Goal: Task Accomplishment & Management: Use online tool/utility

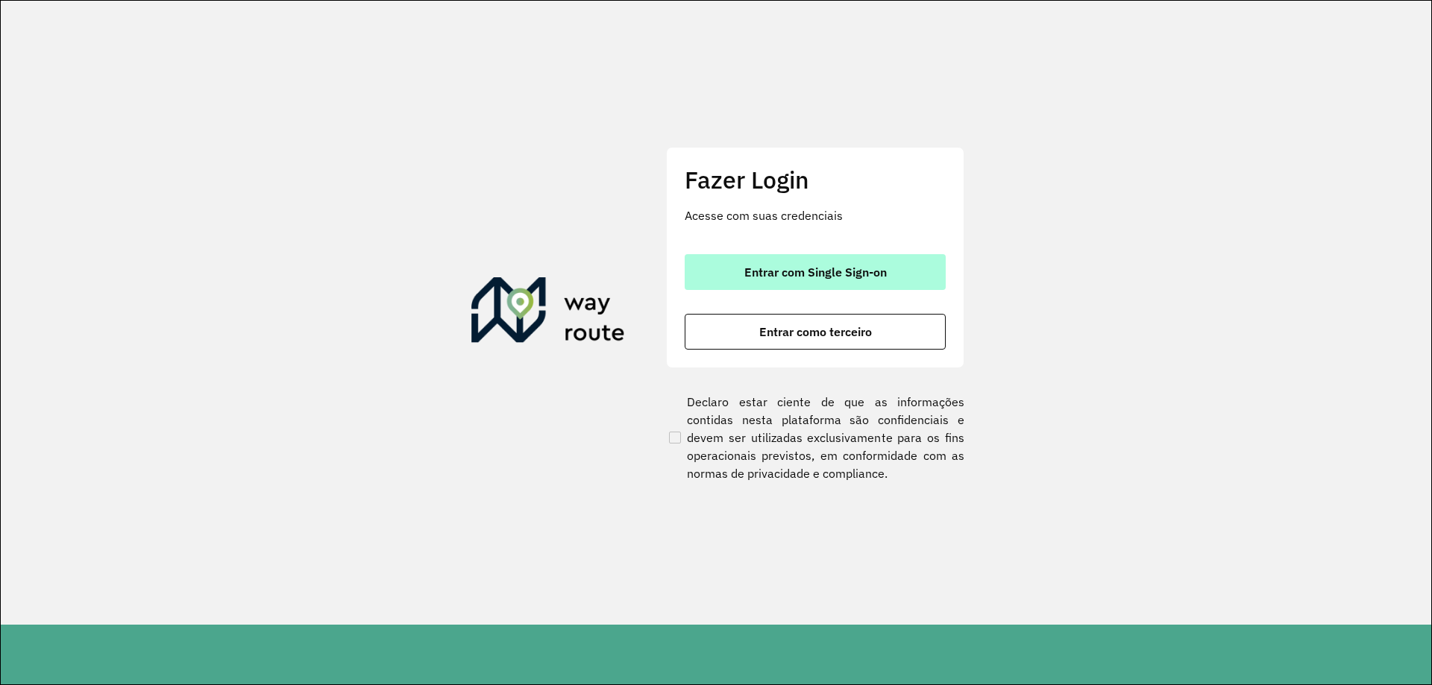
click at [829, 276] on span "Entrar com Single Sign-on" at bounding box center [815, 272] width 142 height 12
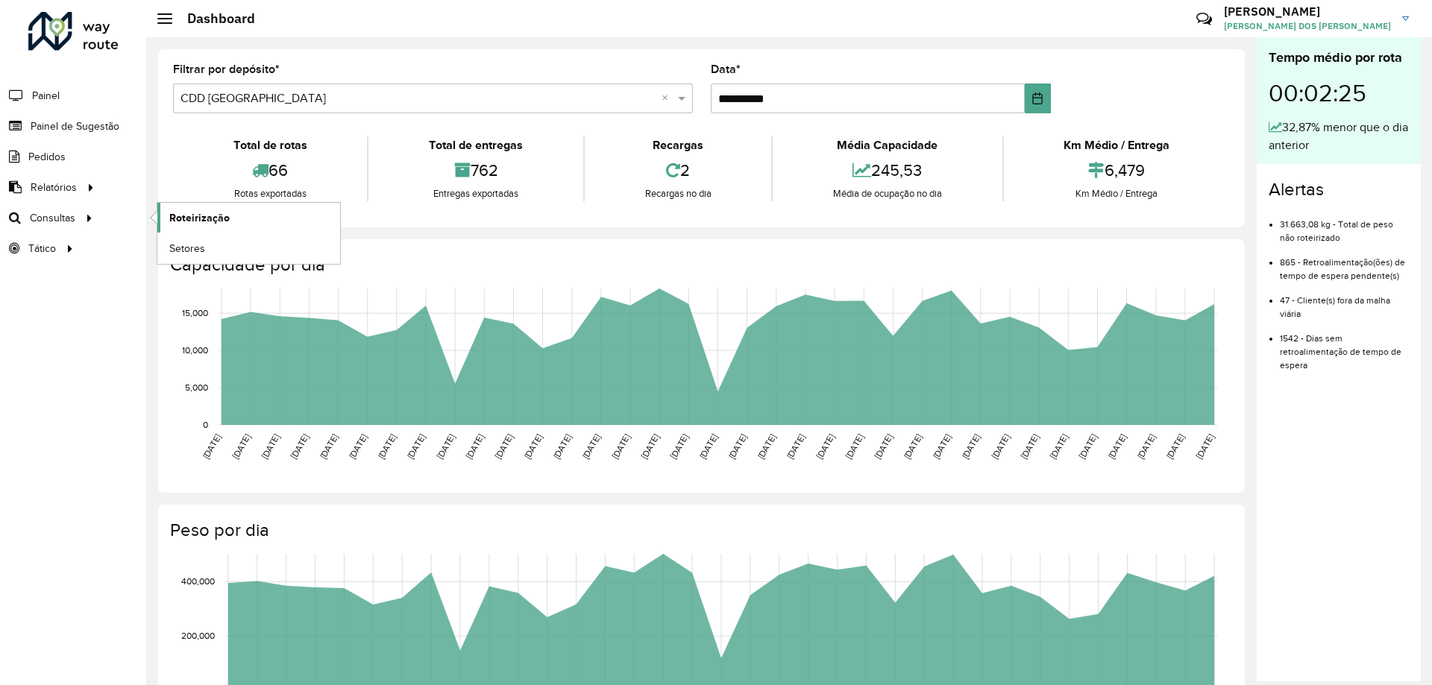
click at [190, 214] on span "Roteirização" at bounding box center [199, 218] width 60 height 16
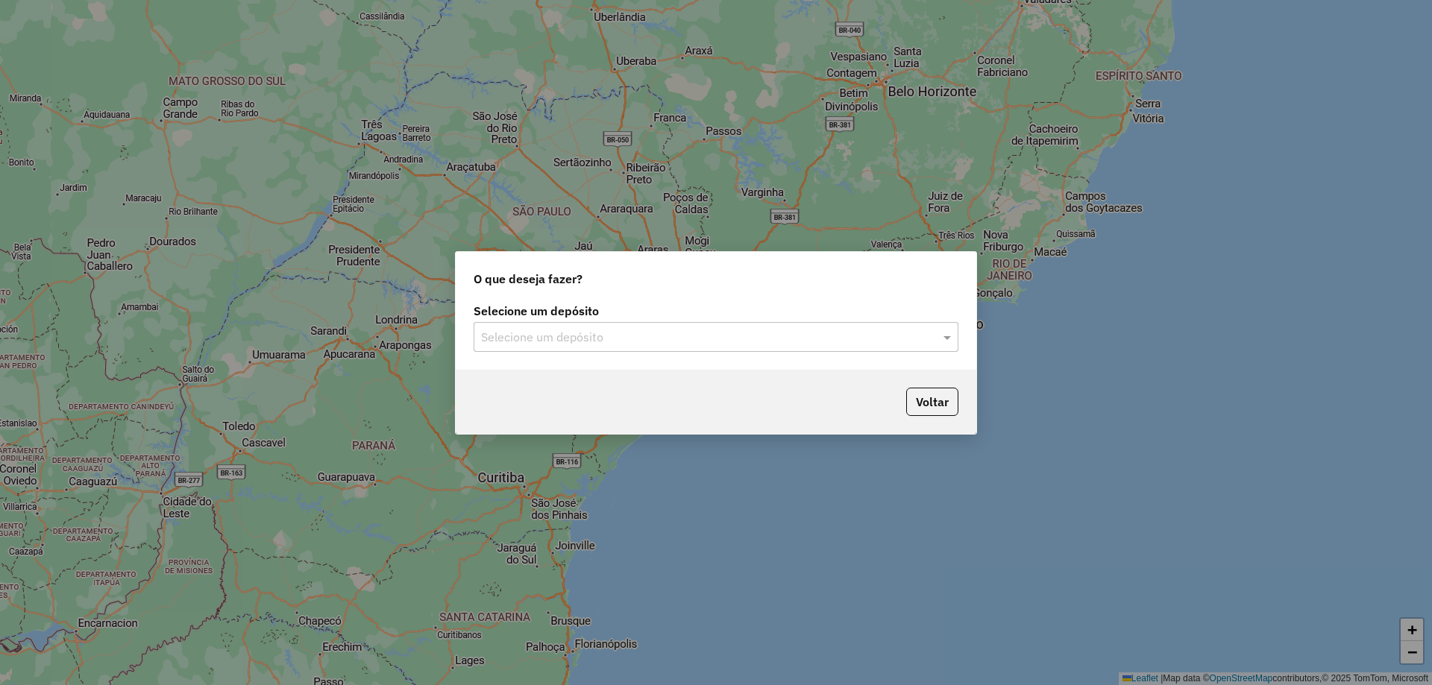
click at [661, 345] on input "text" at bounding box center [701, 338] width 440 height 18
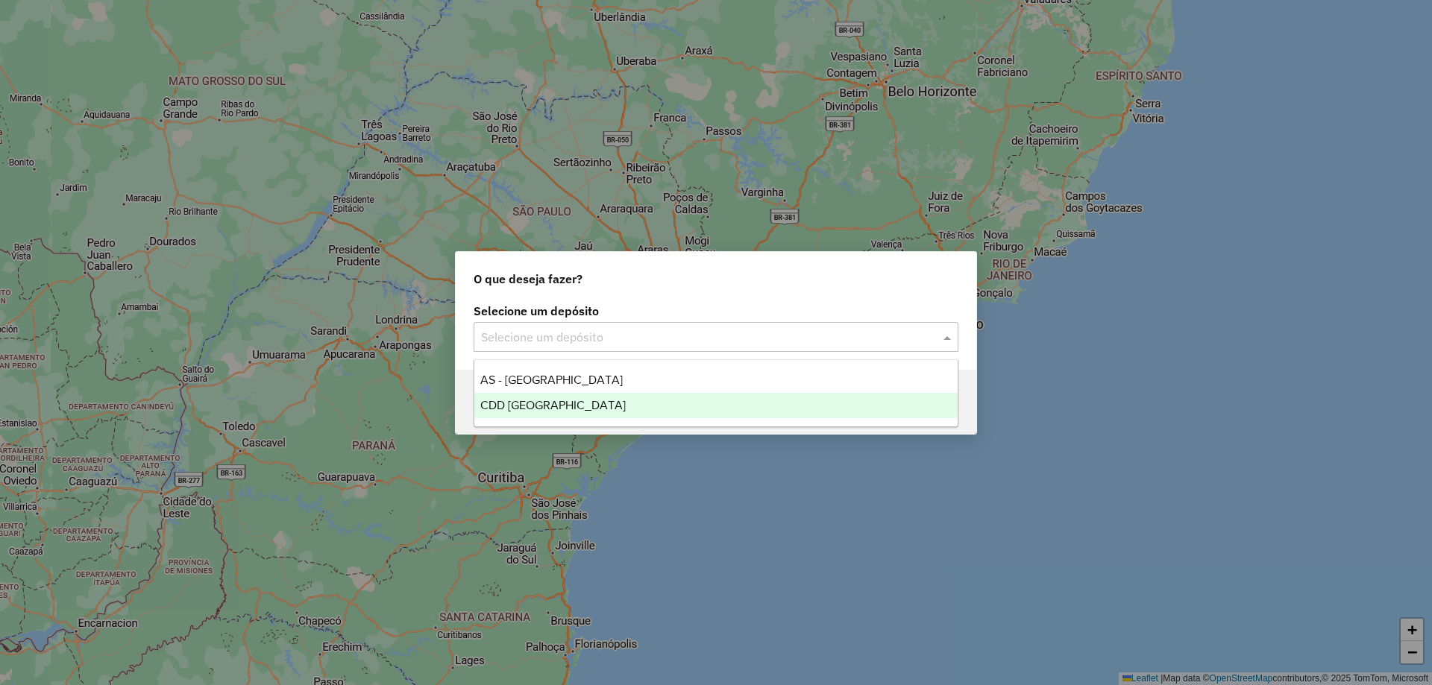
click at [554, 403] on span "CDD [GEOGRAPHIC_DATA]" at bounding box center [552, 405] width 145 height 13
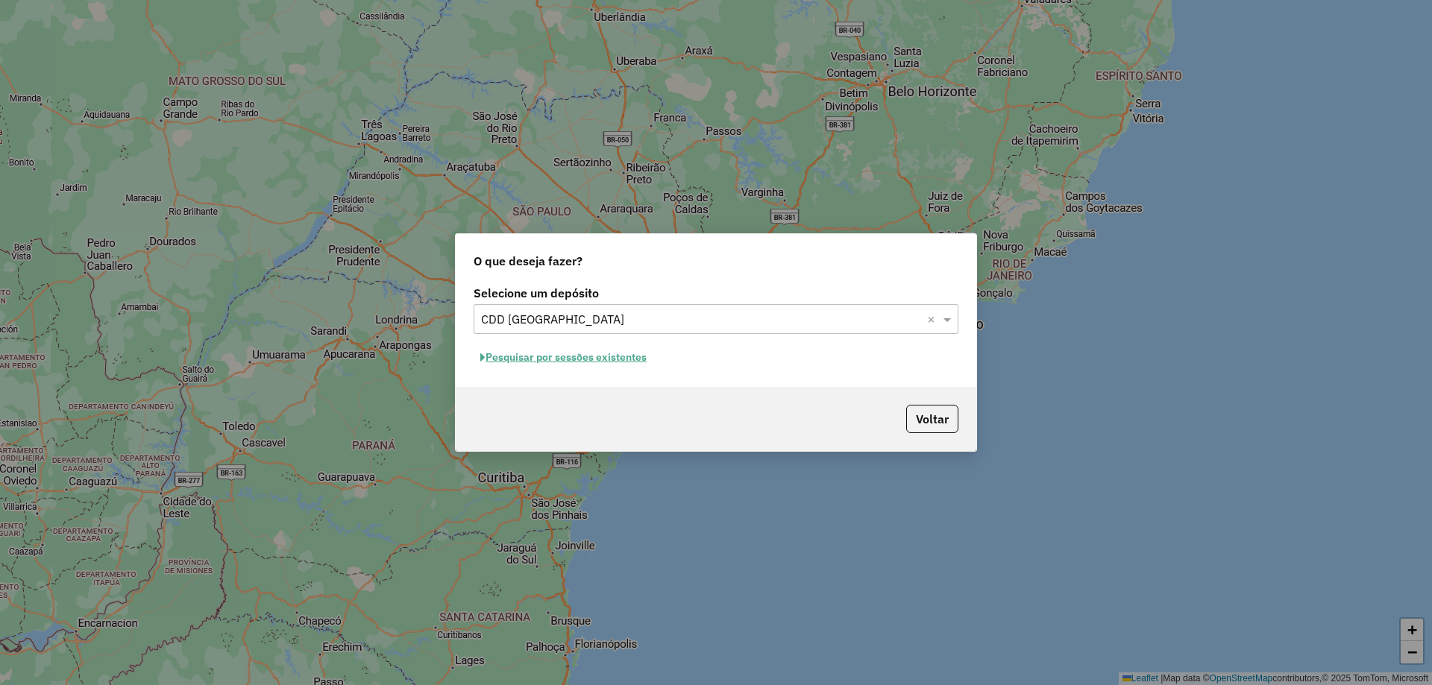
click at [584, 350] on button "Pesquisar por sessões existentes" at bounding box center [564, 357] width 180 height 23
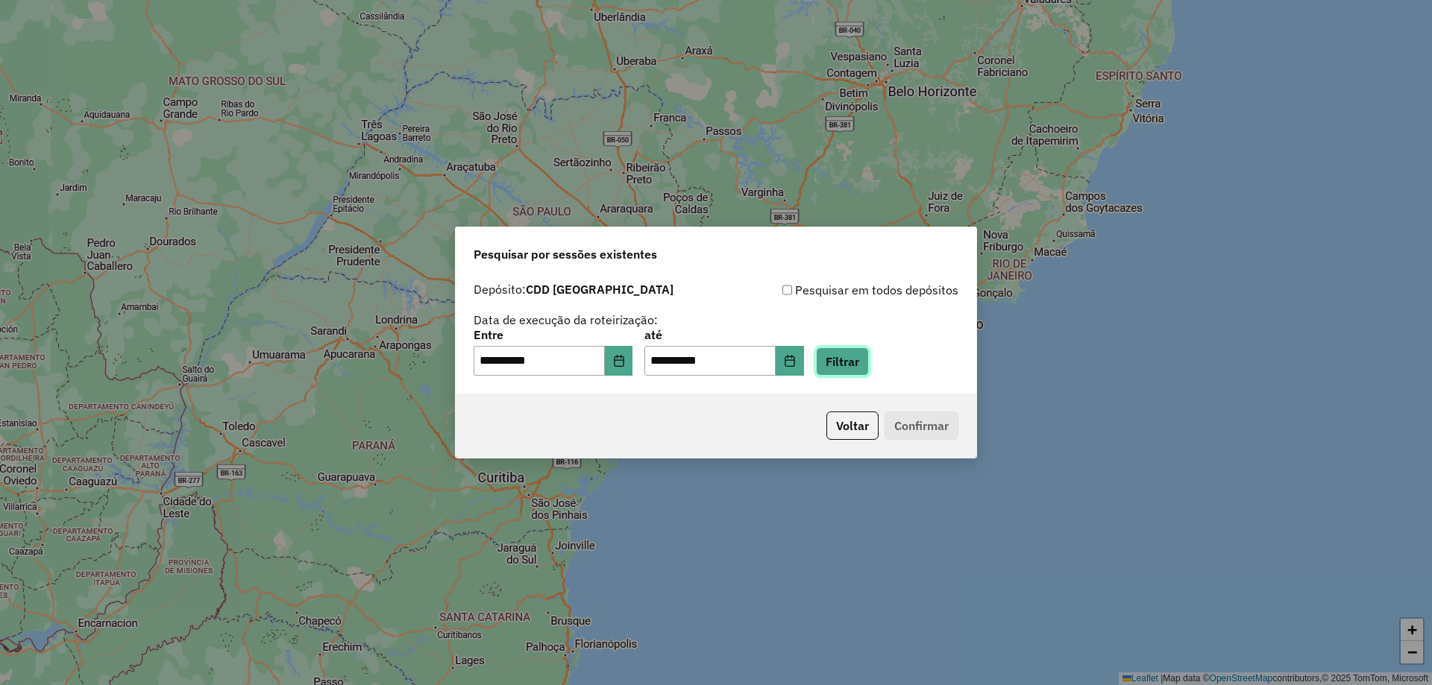
click at [869, 363] on button "Filtrar" at bounding box center [842, 362] width 53 height 28
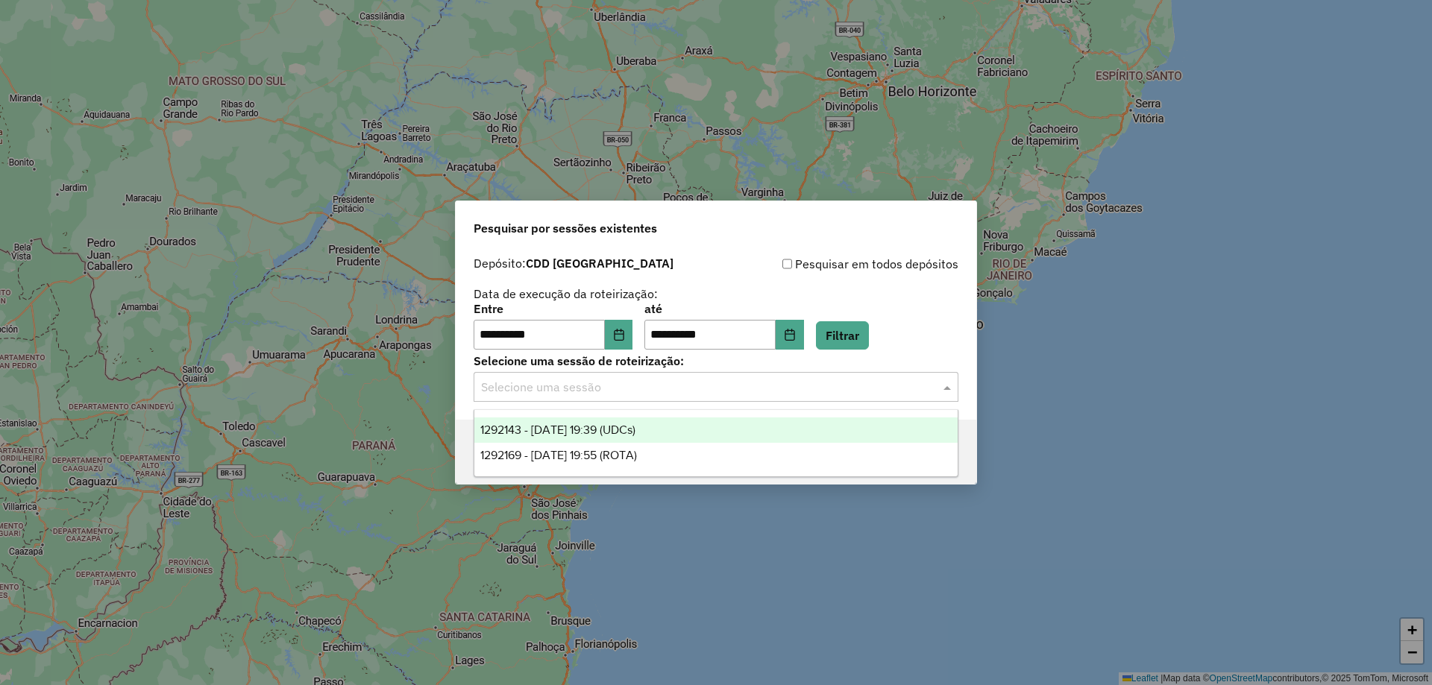
click at [922, 393] on div at bounding box center [716, 386] width 485 height 19
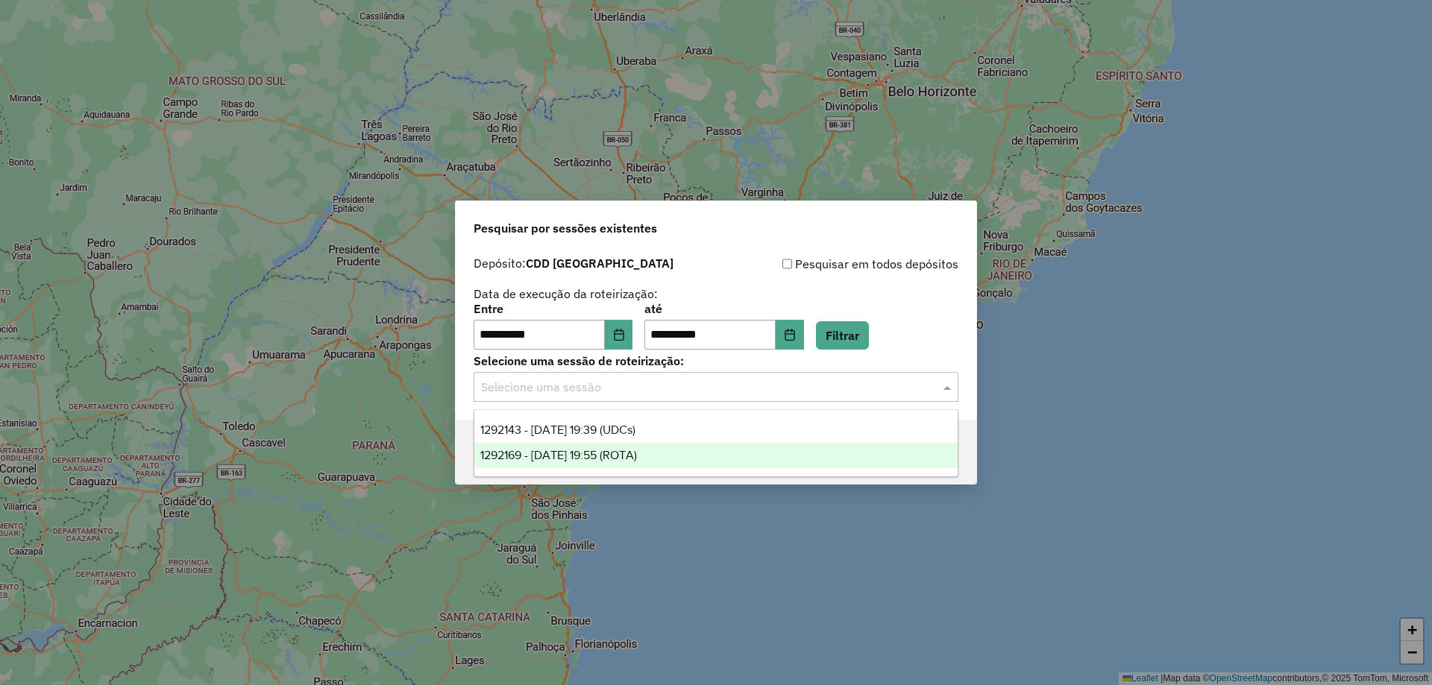
click at [567, 456] on span "1292169 - 10/10/2025 19:55 (ROTA)" at bounding box center [558, 455] width 157 height 13
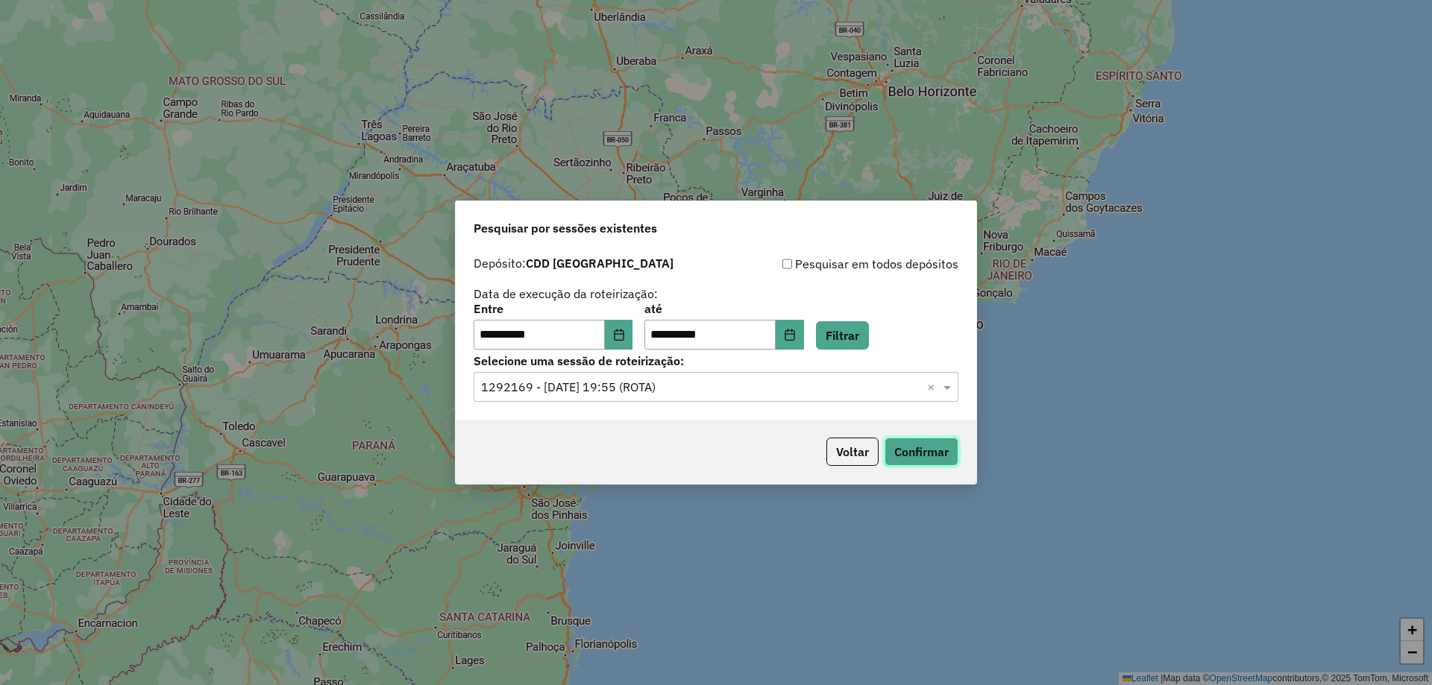
click at [922, 445] on button "Confirmar" at bounding box center [921, 452] width 74 height 28
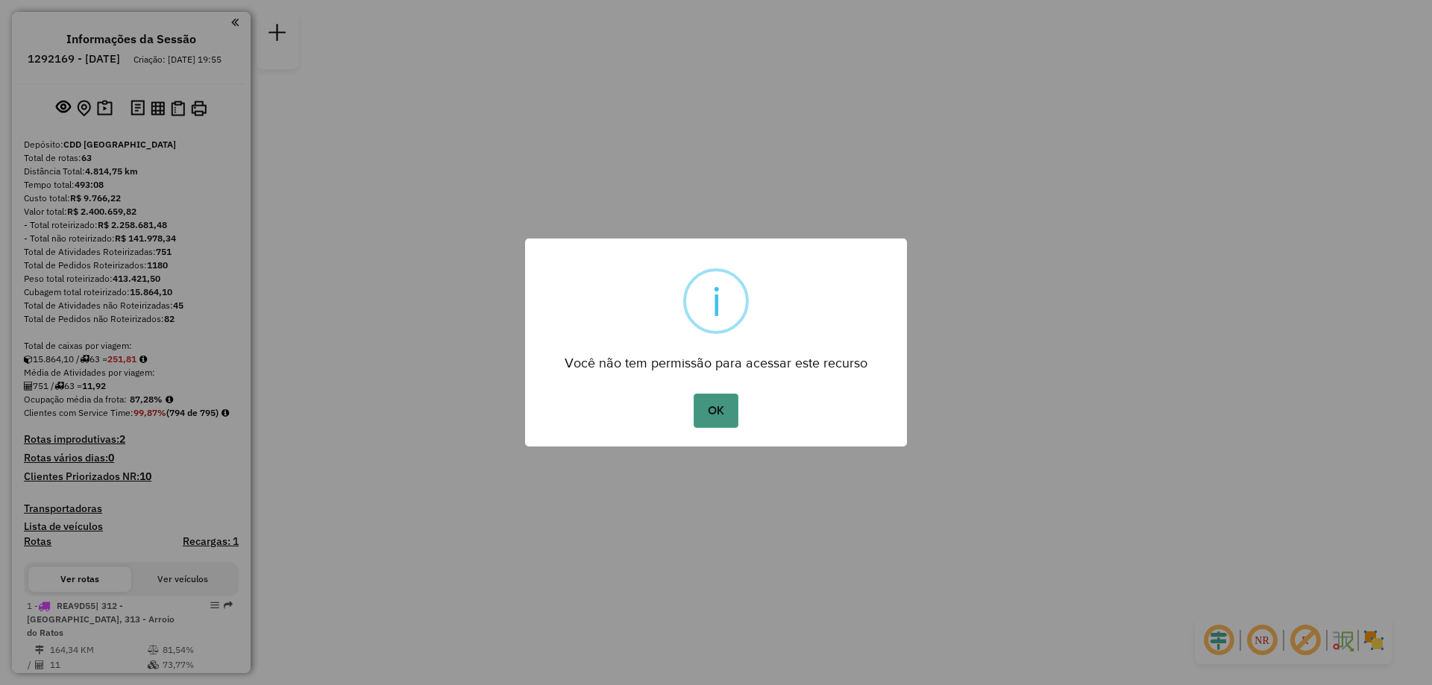
drag, startPoint x: 710, startPoint y: 407, endPoint x: 723, endPoint y: 402, distance: 13.7
click at [711, 407] on button "OK" at bounding box center [716, 411] width 44 height 34
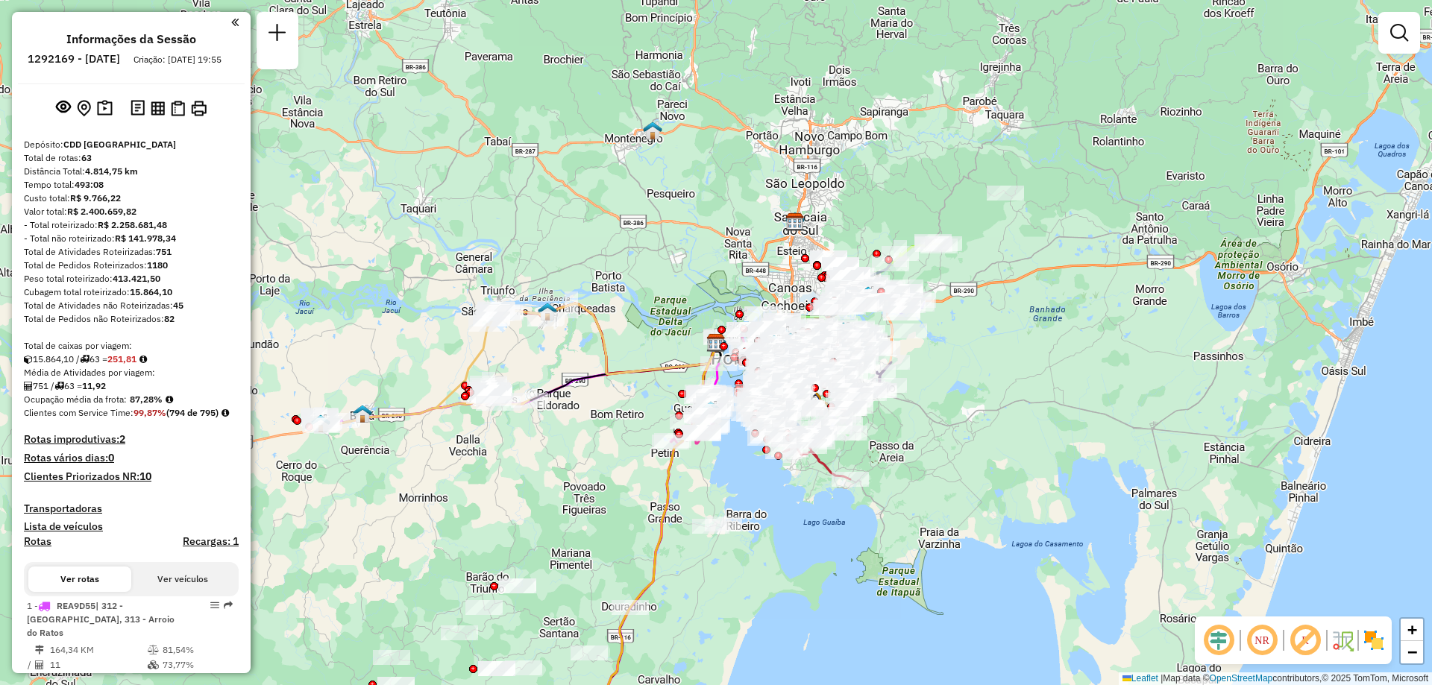
drag, startPoint x: 1400, startPoint y: 28, endPoint x: 1282, endPoint y: 54, distance: 121.6
click at [1400, 28] on em at bounding box center [1399, 33] width 18 height 18
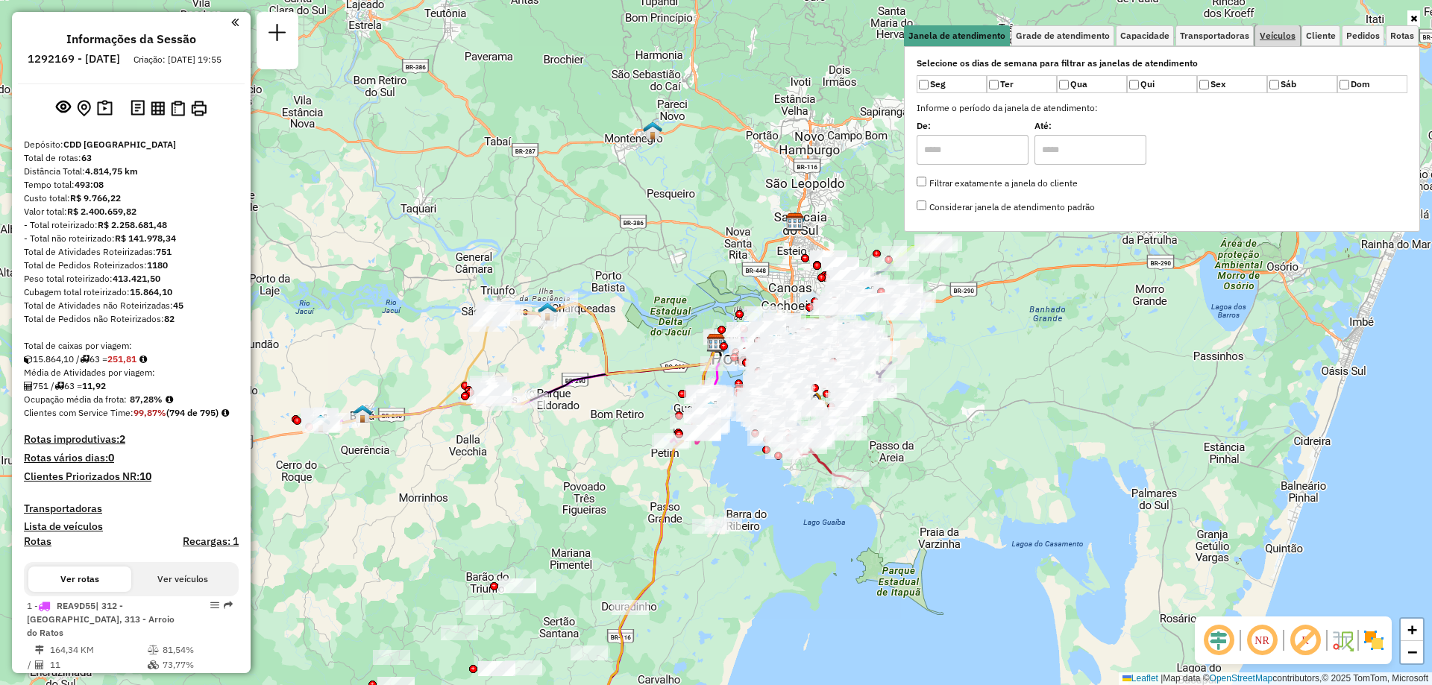
click at [1264, 40] on span "Veículos" at bounding box center [1278, 35] width 36 height 9
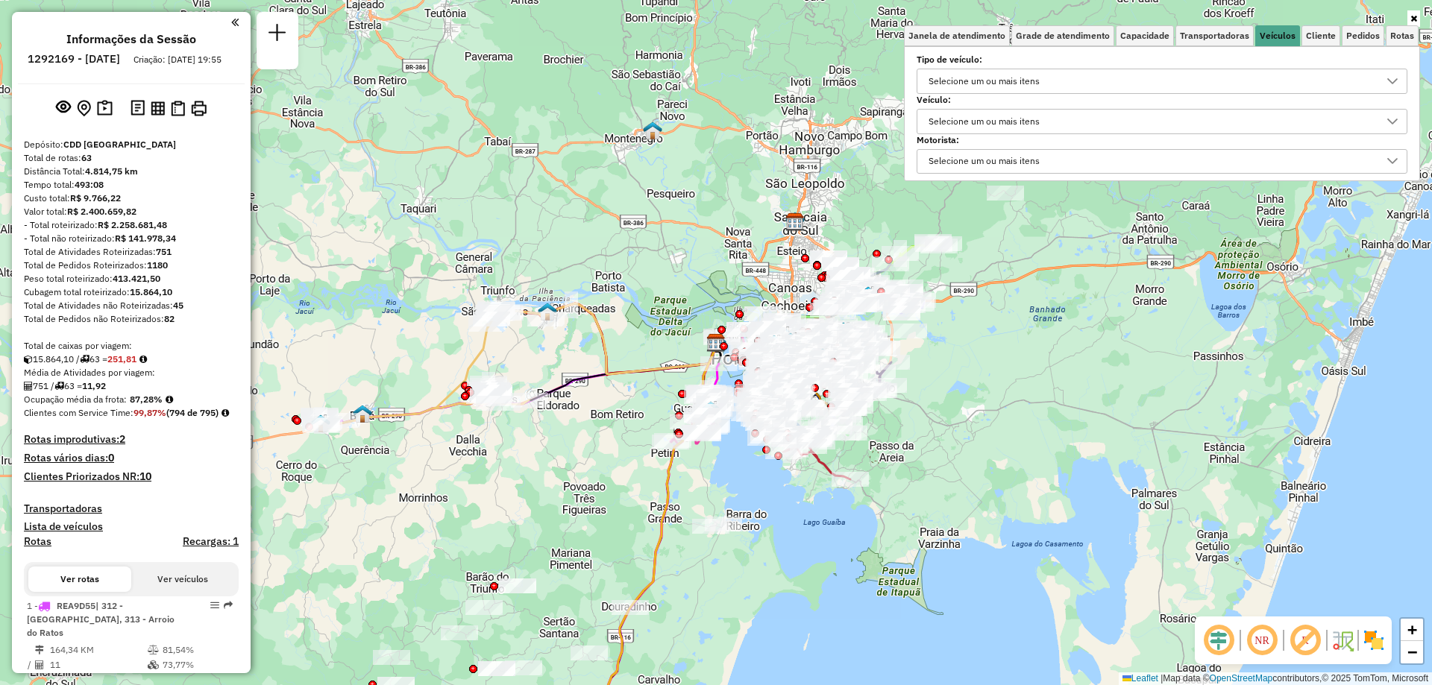
click at [1016, 117] on div "Selecione um ou mais itens" at bounding box center [984, 122] width 122 height 24
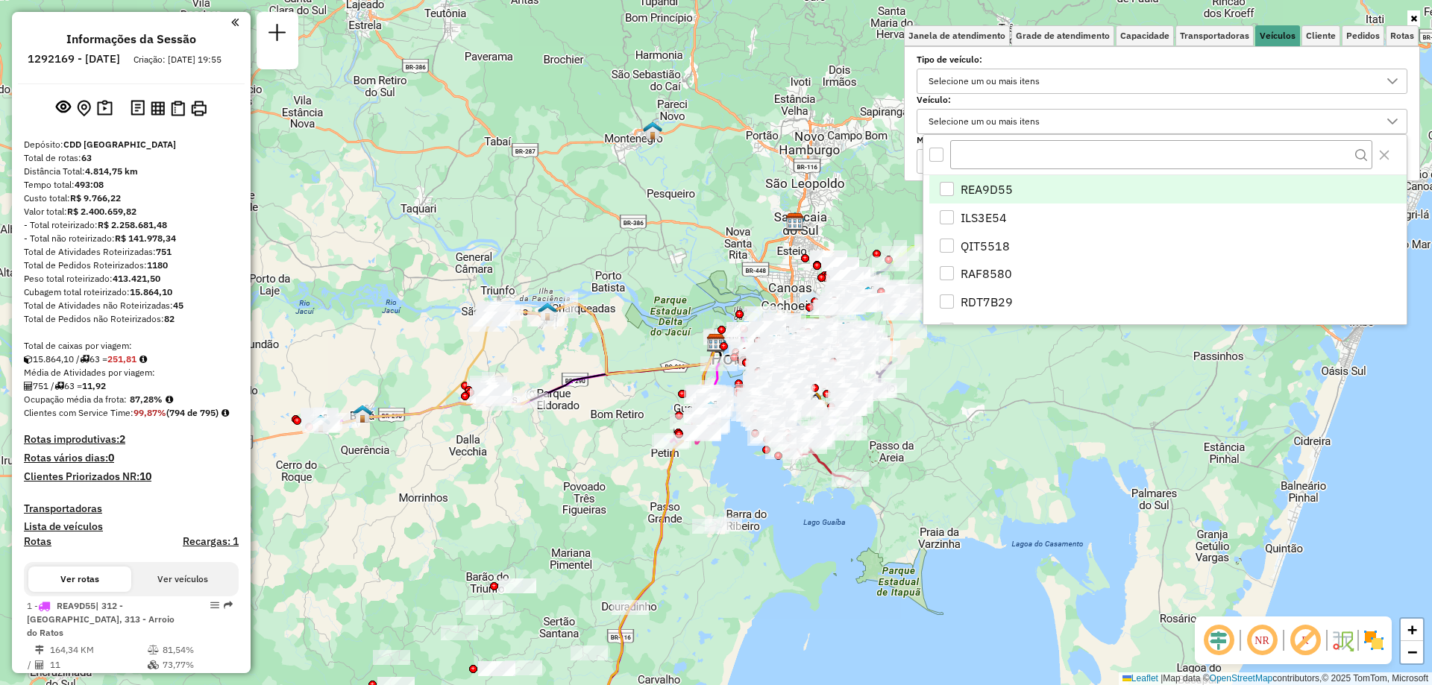
scroll to position [9, 51]
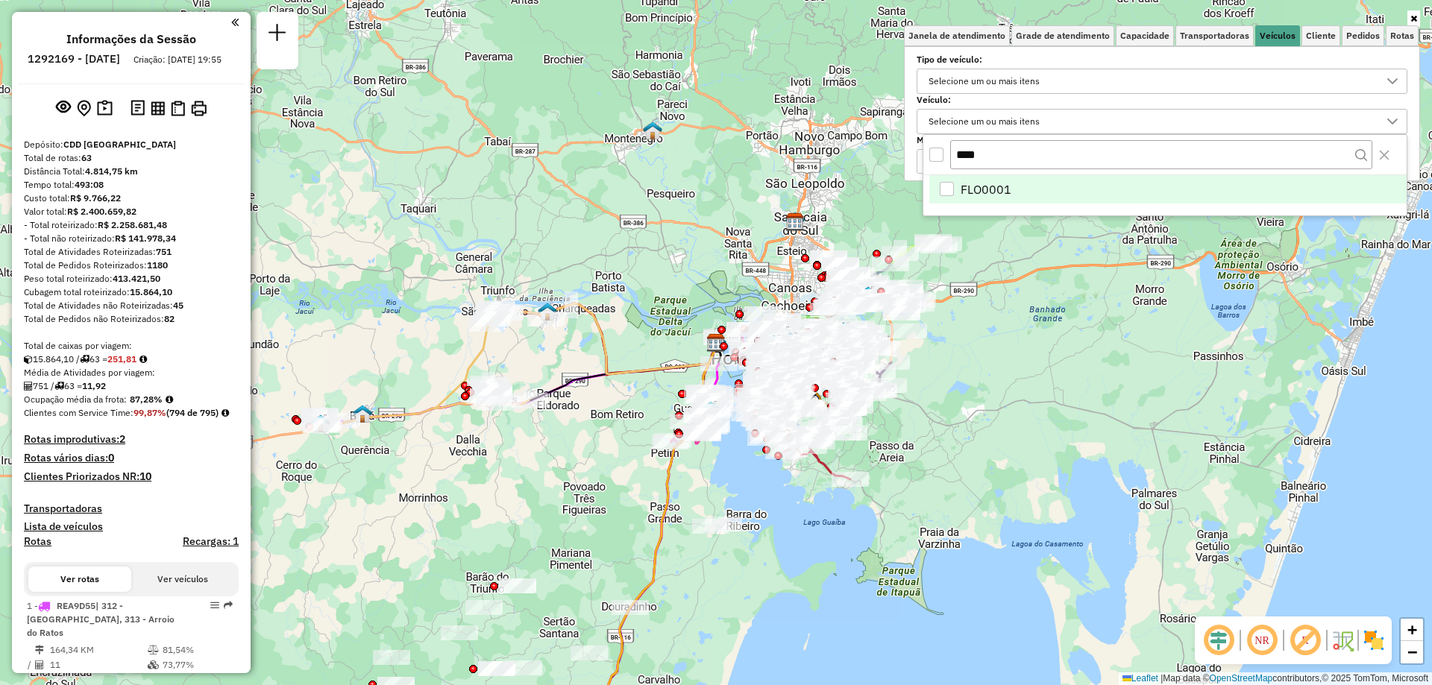
type input "****"
click at [970, 186] on span "FLO0001" at bounding box center [985, 189] width 51 height 18
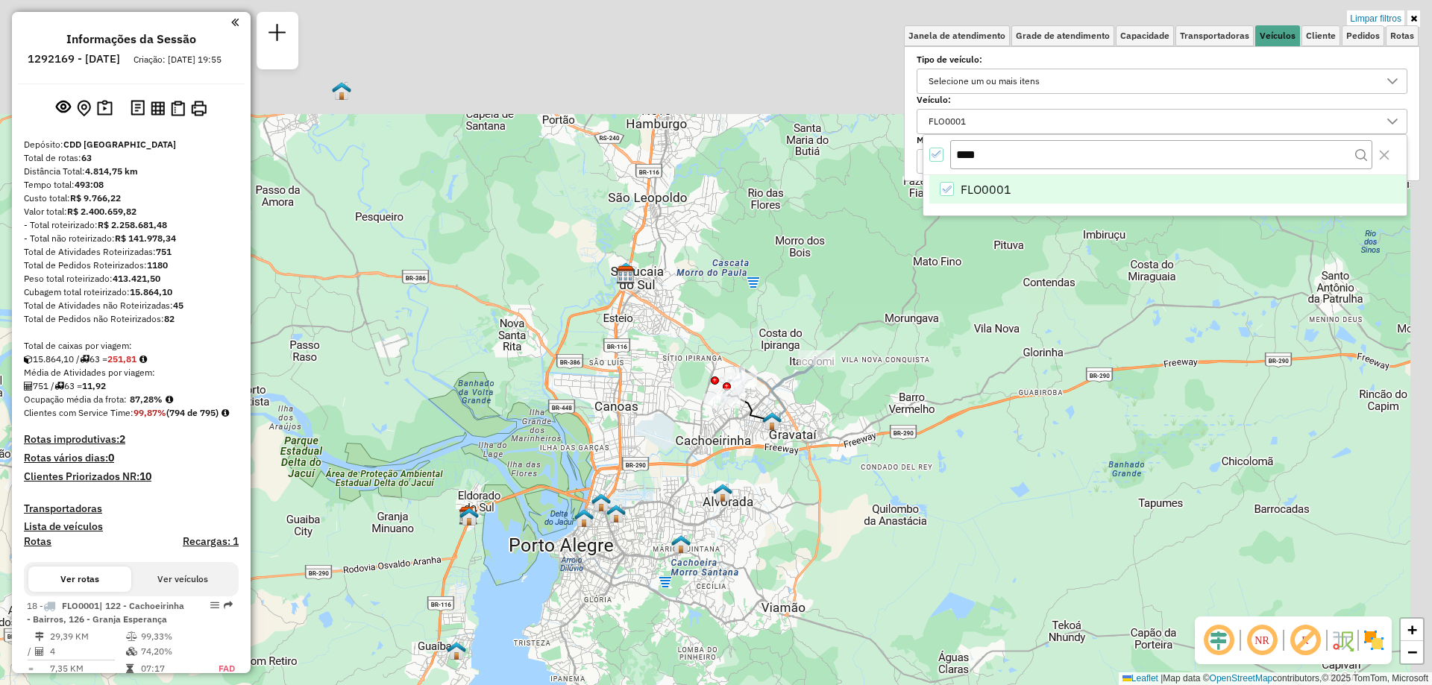
drag, startPoint x: 981, startPoint y: 306, endPoint x: 887, endPoint y: 424, distance: 151.2
click at [875, 449] on div "Limpar filtros Janela de atendimento Grade de atendimento Capacidade Transporta…" at bounding box center [716, 342] width 1432 height 685
